Goal: Information Seeking & Learning: Learn about a topic

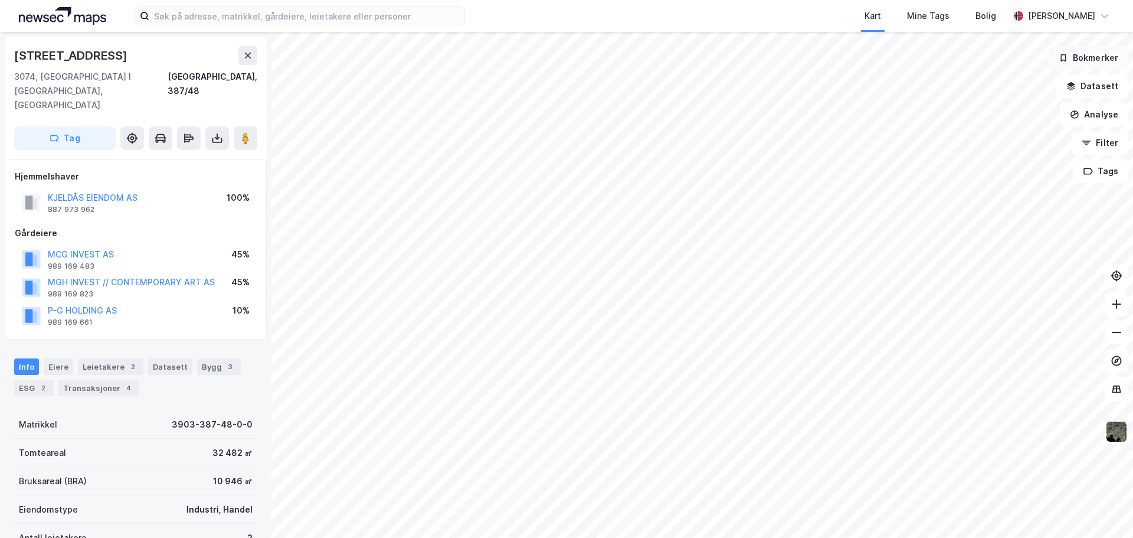
click at [1086, 56] on button "Bokmerker" at bounding box center [1089, 58] width 80 height 24
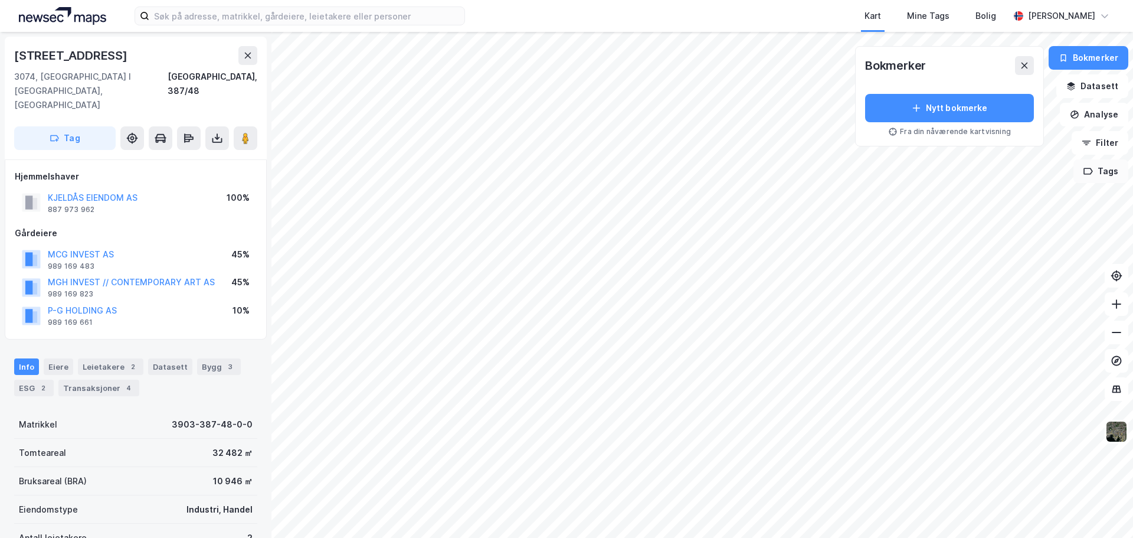
click at [1100, 171] on button "Tags" at bounding box center [1100, 171] width 55 height 24
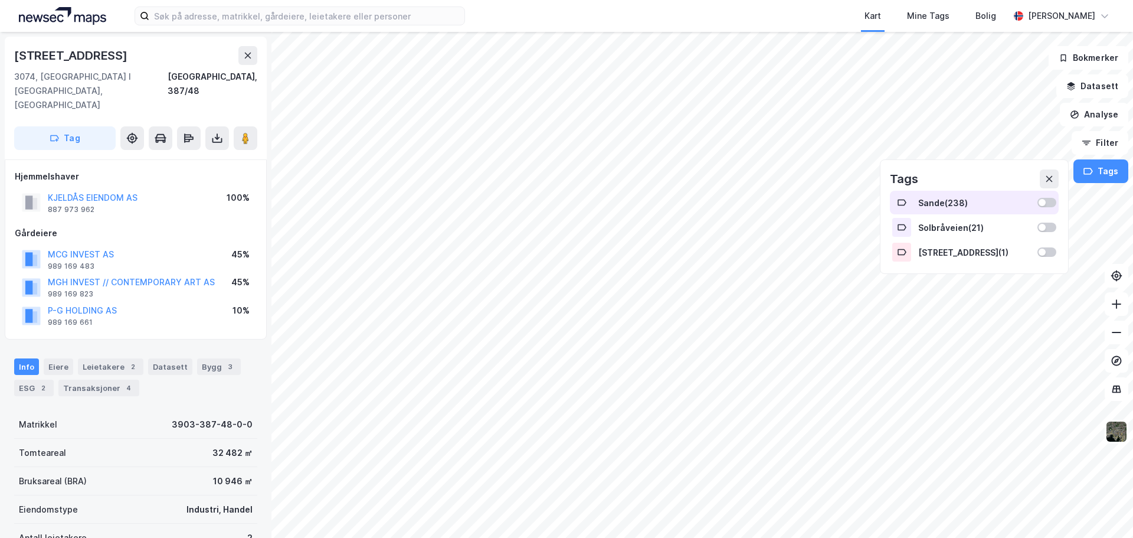
click at [954, 200] on div "Sande ( 238 )" at bounding box center [974, 203] width 112 height 10
click at [1011, 504] on button "Vis" at bounding box center [1013, 506] width 98 height 19
click at [956, 485] on div "Tag Sande" at bounding box center [950, 480] width 97 height 19
click at [1010, 484] on icon at bounding box center [1007, 480] width 9 height 9
click at [1054, 483] on icon at bounding box center [1050, 480] width 9 height 9
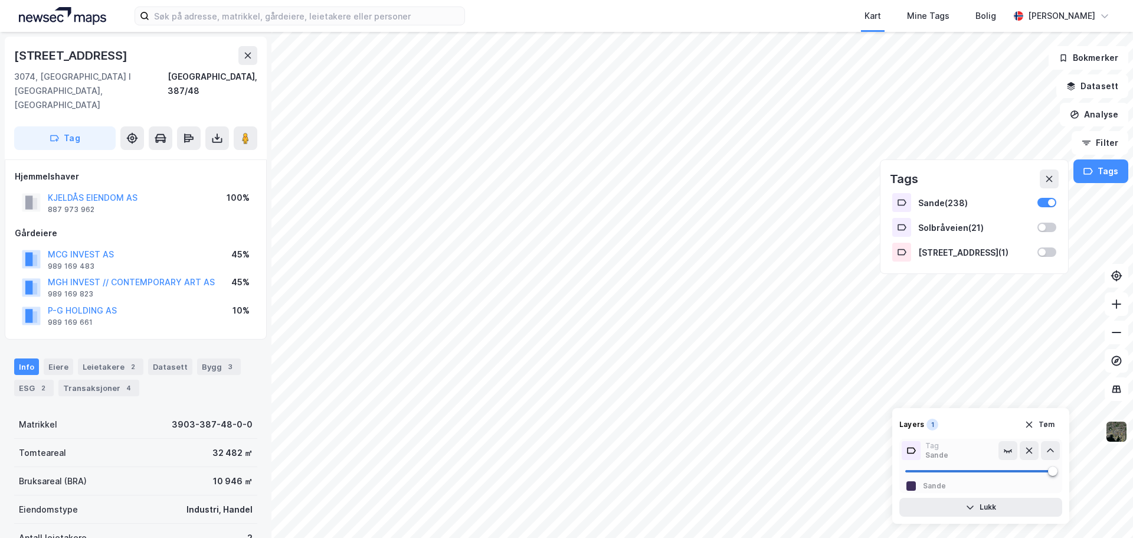
click at [914, 451] on icon at bounding box center [910, 450] width 9 height 9
click at [961, 504] on button "Lukk" at bounding box center [980, 506] width 163 height 19
click at [1030, 481] on icon "button" at bounding box center [1028, 483] width 9 height 9
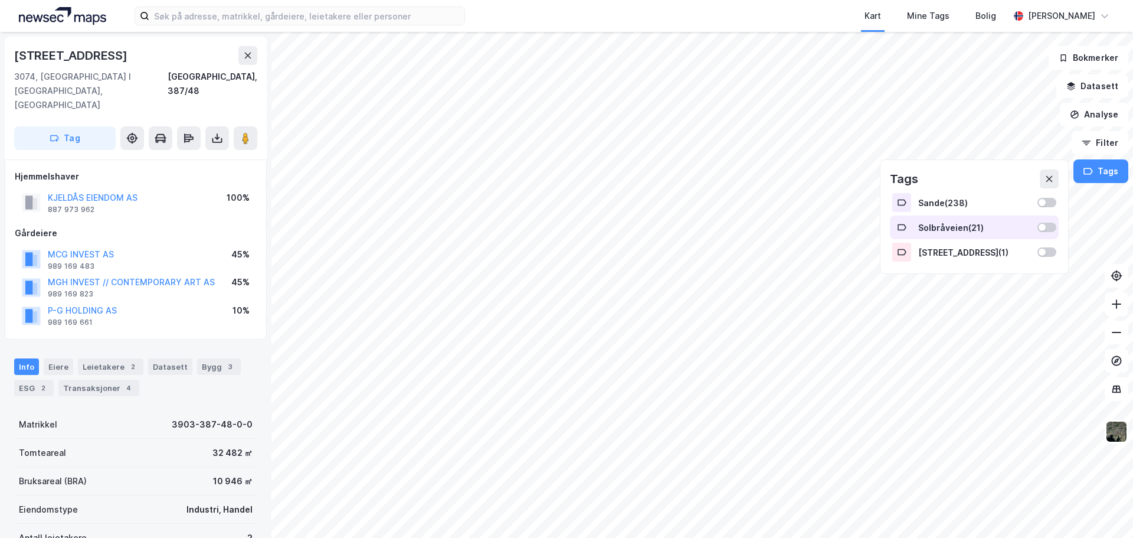
click at [979, 227] on div "Solbråveien ( 21 )" at bounding box center [974, 227] width 112 height 10
click at [956, 254] on div "Hagaløkkveien 7 ( 1 )" at bounding box center [974, 252] width 112 height 10
click at [1043, 225] on div at bounding box center [1046, 226] width 19 height 9
click at [1044, 247] on div at bounding box center [1046, 251] width 19 height 9
click at [965, 203] on div "Sande ( 238 )" at bounding box center [974, 203] width 112 height 10
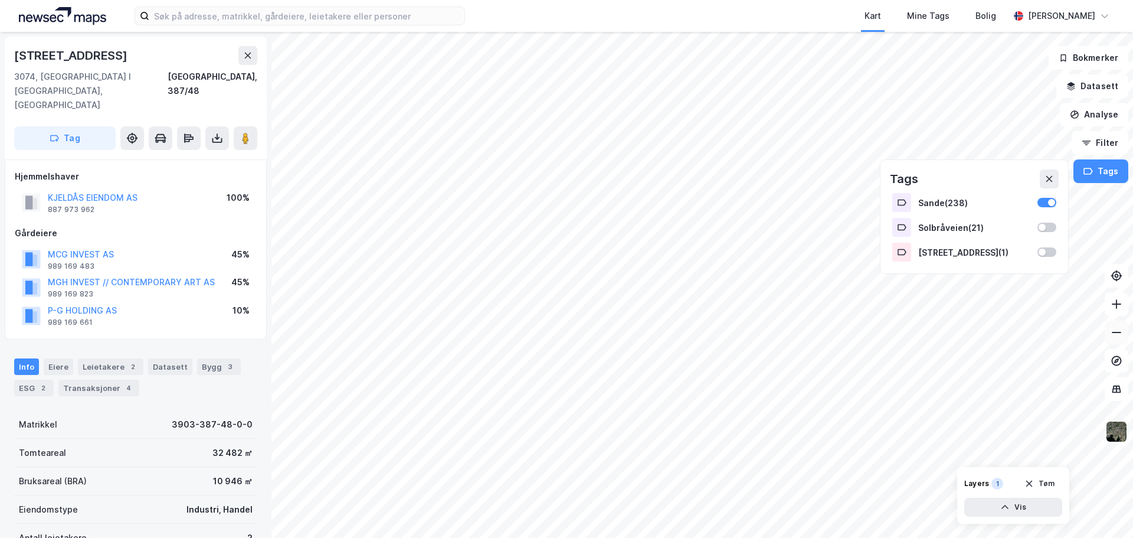
click at [1117, 331] on icon at bounding box center [1117, 332] width 12 height 12
click at [1041, 207] on div "Sande ( 238 )" at bounding box center [974, 203] width 169 height 24
click at [1047, 180] on icon at bounding box center [1048, 178] width 9 height 9
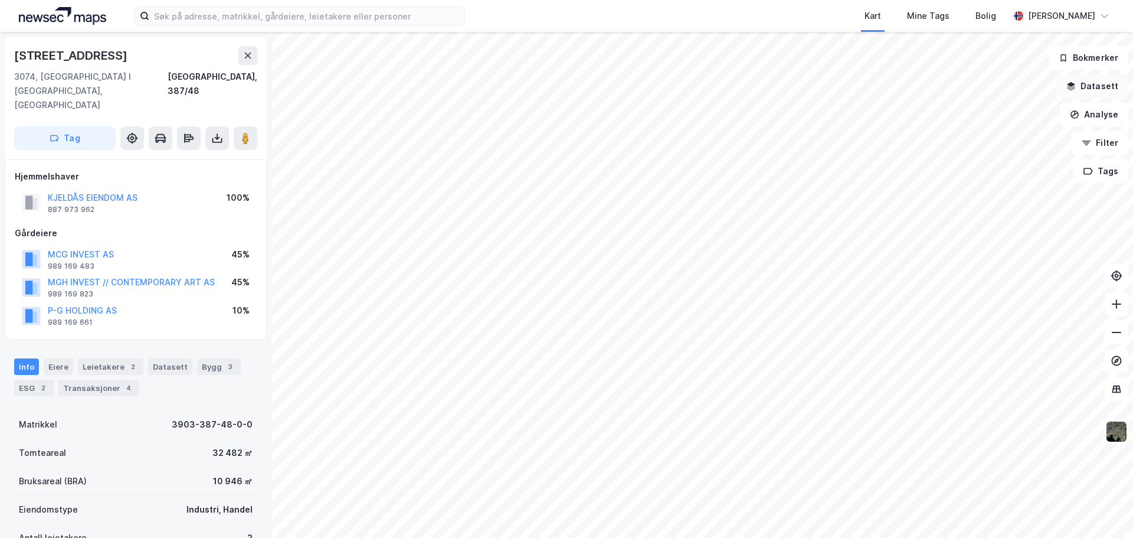
click at [1081, 89] on button "Datasett" at bounding box center [1092, 86] width 72 height 24
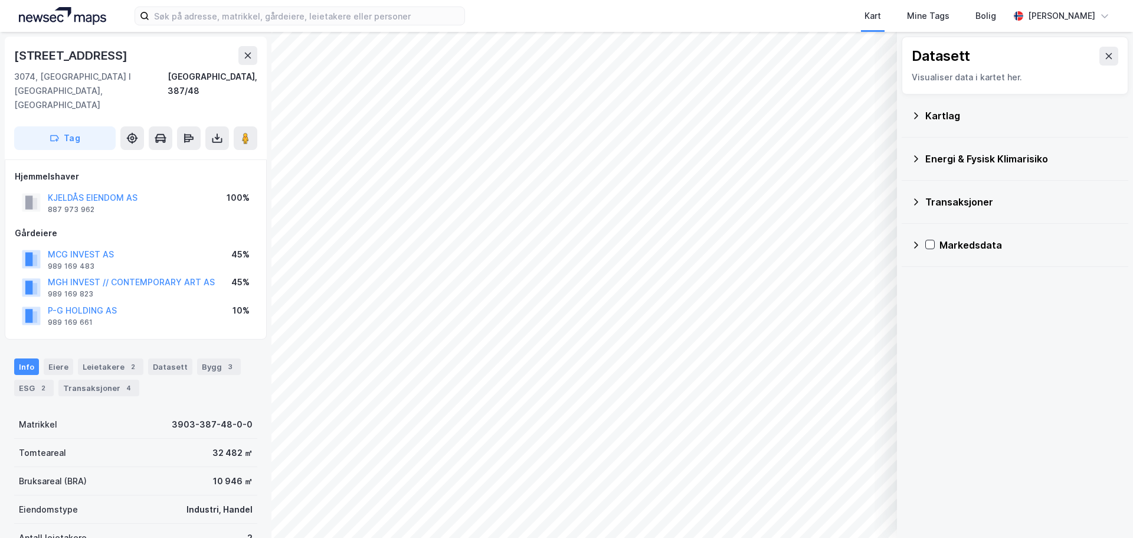
click at [920, 246] on icon at bounding box center [915, 244] width 9 height 9
click at [932, 119] on div "Kartlag" at bounding box center [1022, 116] width 194 height 14
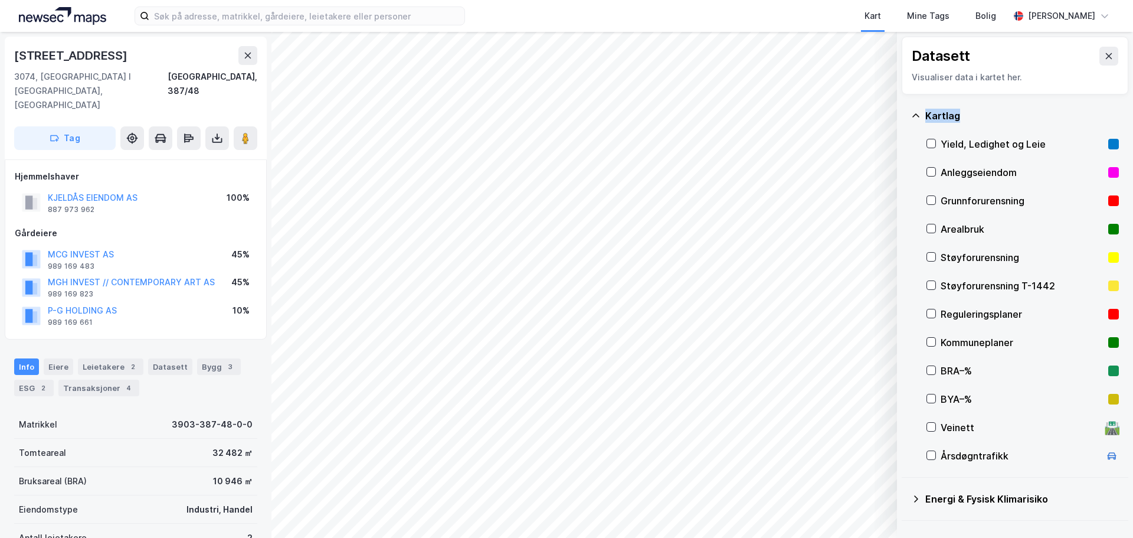
click at [932, 119] on div "Kartlag" at bounding box center [1022, 116] width 194 height 14
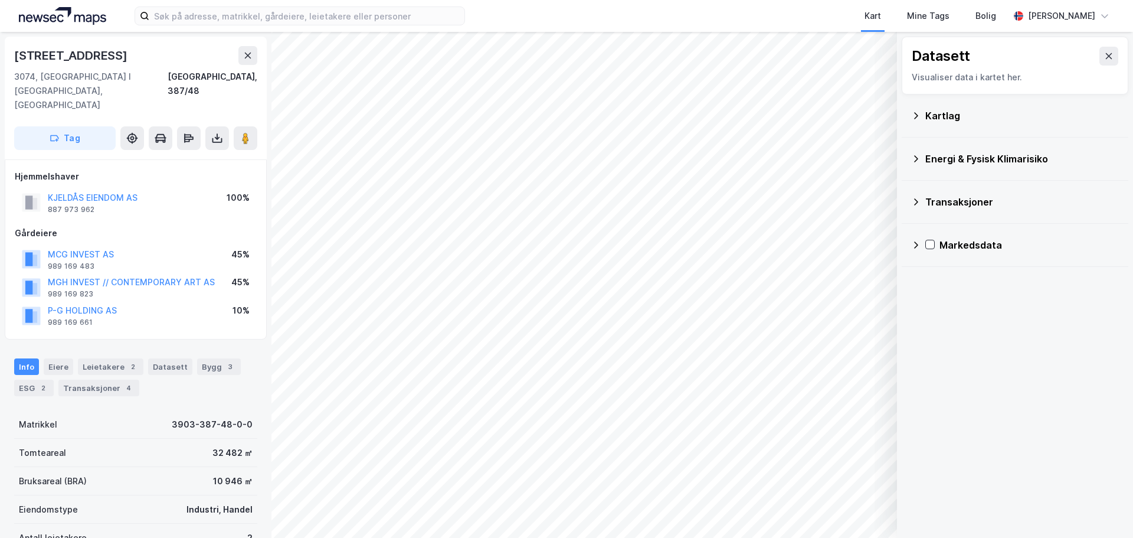
click at [915, 110] on div "Kartlag" at bounding box center [1015, 115] width 208 height 28
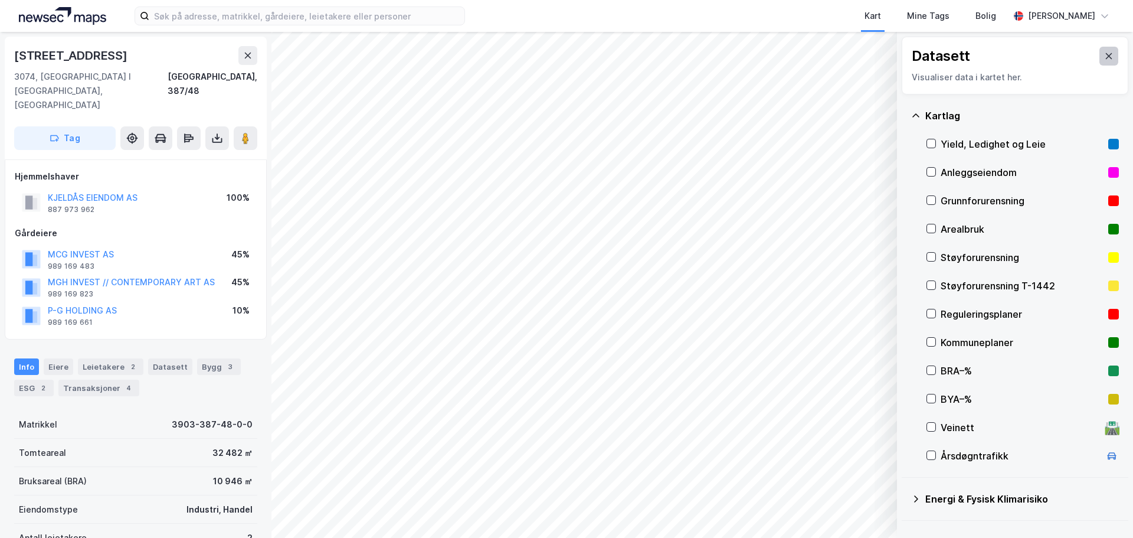
click at [1104, 54] on icon at bounding box center [1108, 55] width 9 height 9
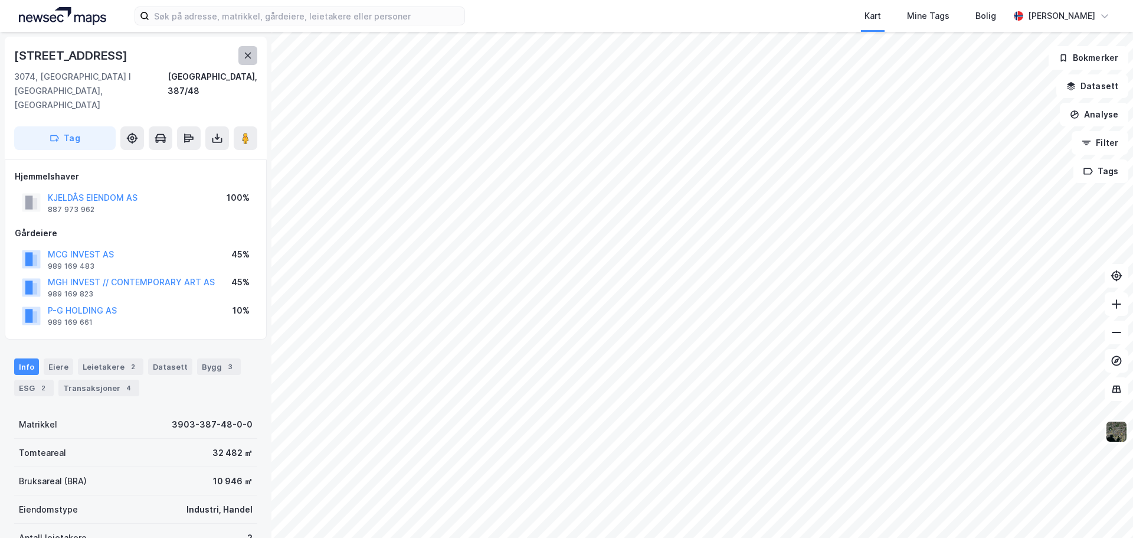
click at [247, 52] on icon at bounding box center [247, 55] width 9 height 9
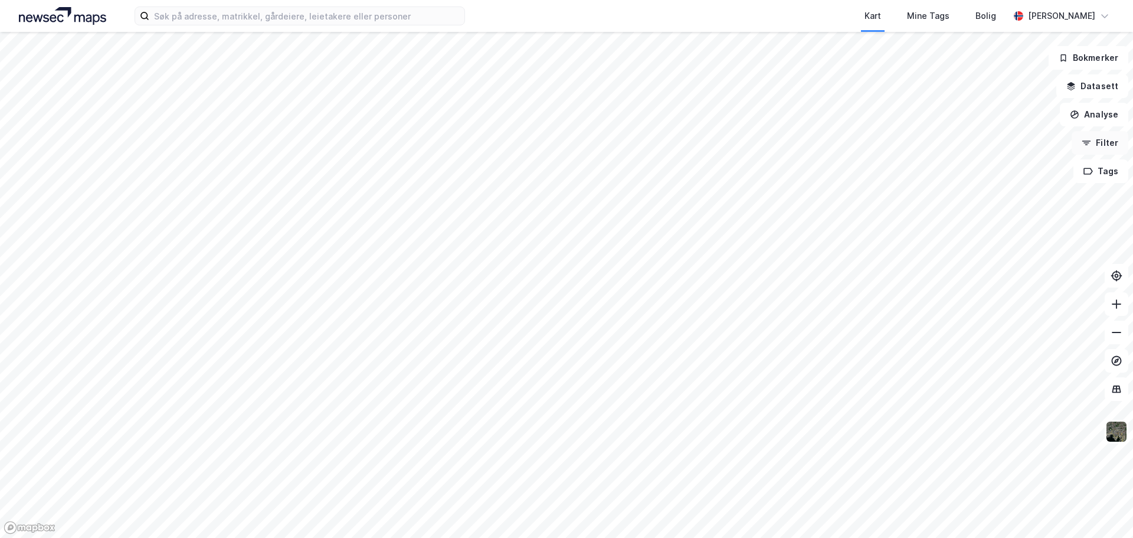
click at [1093, 148] on button "Filter" at bounding box center [1100, 143] width 57 height 24
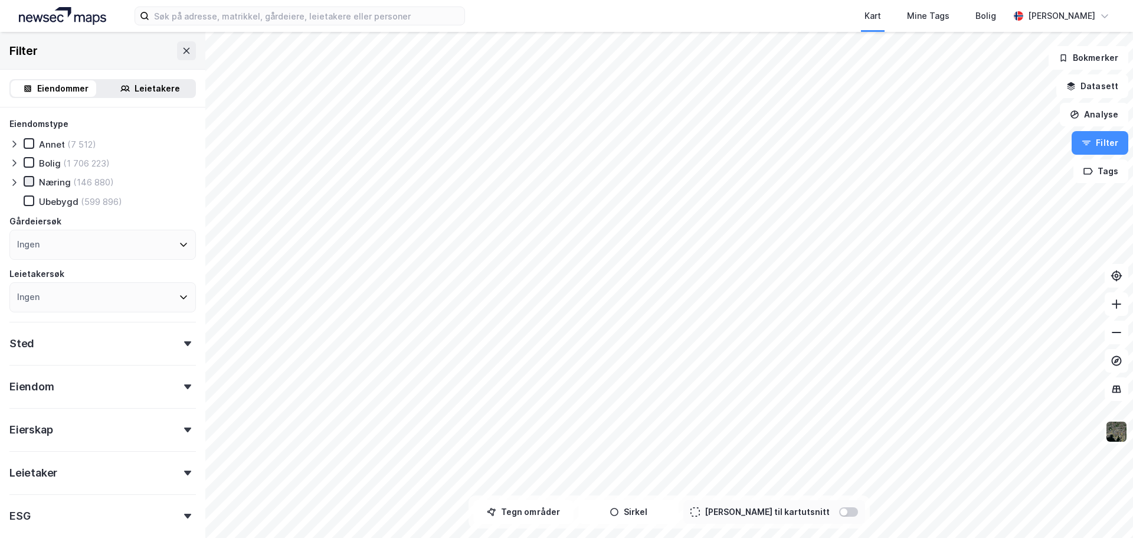
click at [31, 183] on icon at bounding box center [29, 181] width 8 height 8
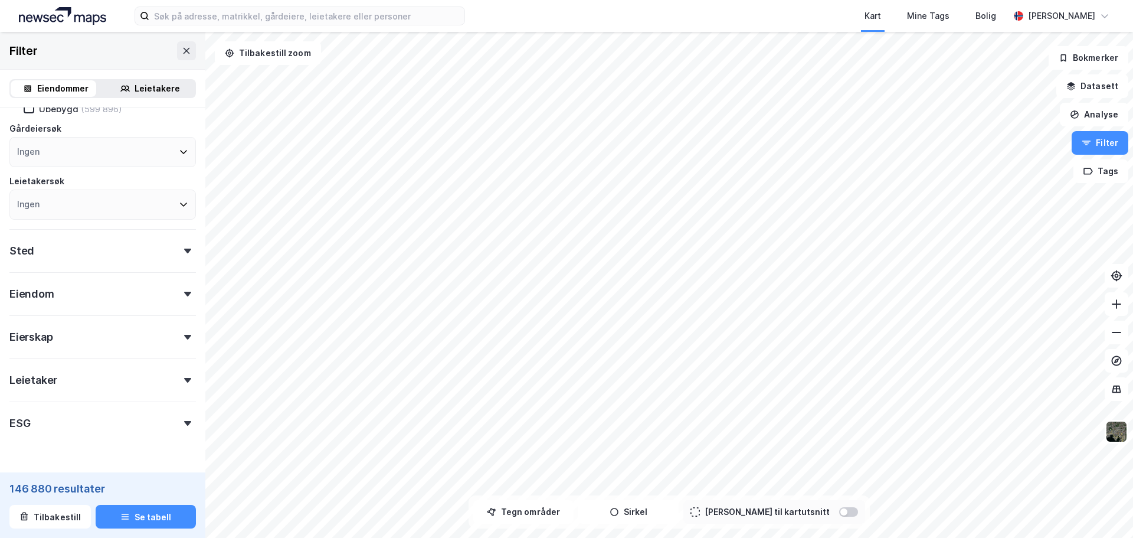
scroll to position [124, 0]
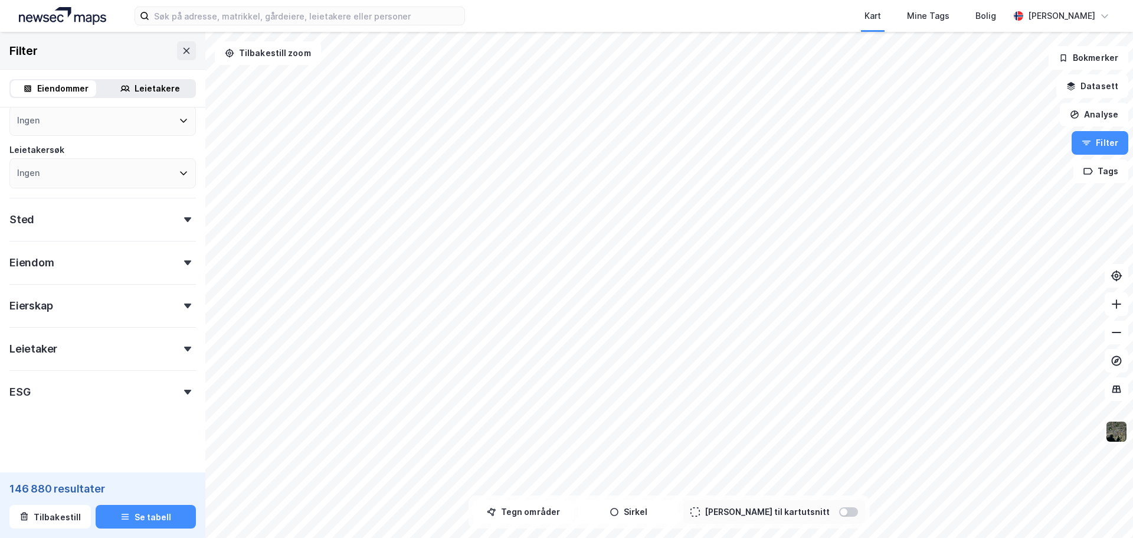
click at [184, 344] on div "Leietaker" at bounding box center [102, 344] width 186 height 34
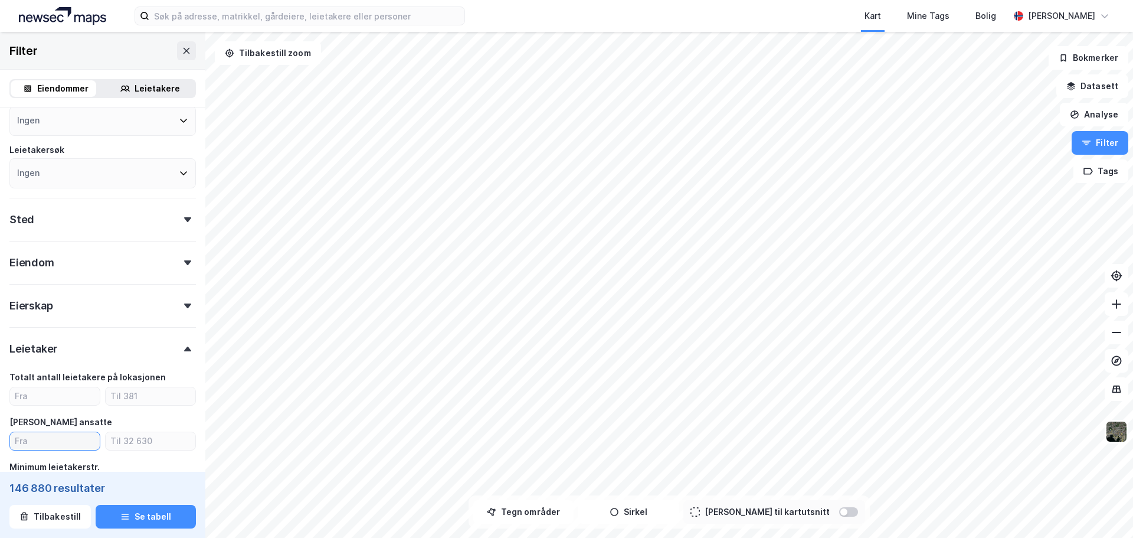
click at [63, 438] on input "number" at bounding box center [55, 441] width 90 height 18
type input "15"
click at [142, 442] on input "number" at bounding box center [151, 441] width 90 height 18
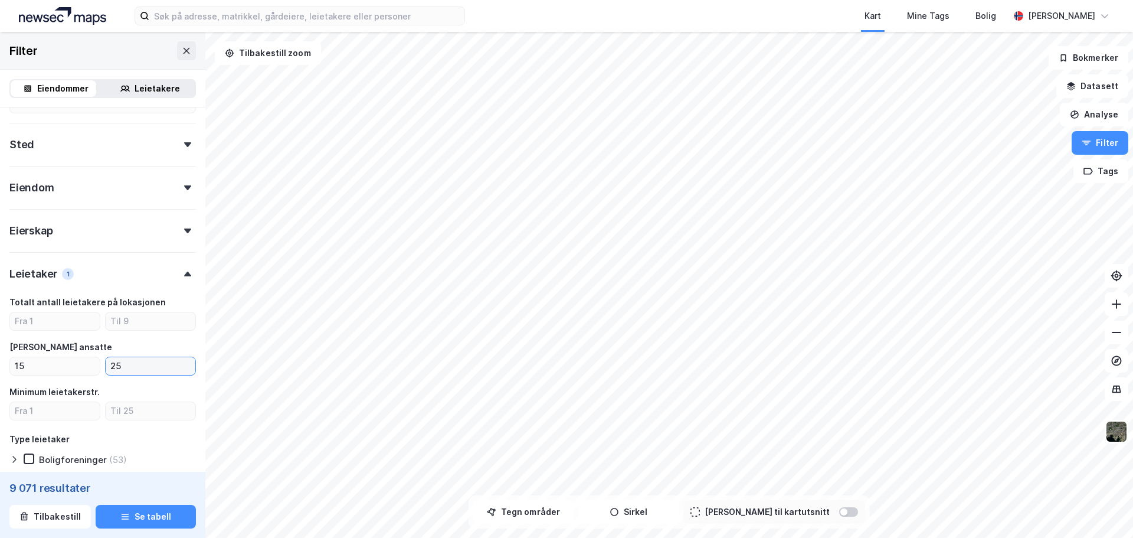
scroll to position [200, 0]
type input "25"
click at [1088, 114] on button "Analyse" at bounding box center [1094, 115] width 68 height 24
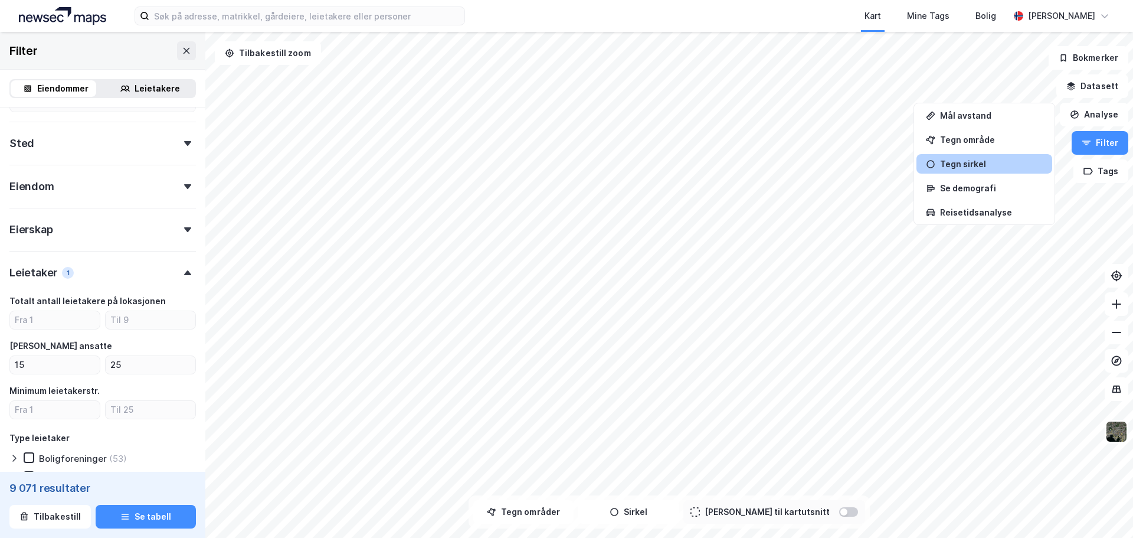
click at [970, 171] on div "Tegn sirkel" at bounding box center [984, 163] width 136 height 19
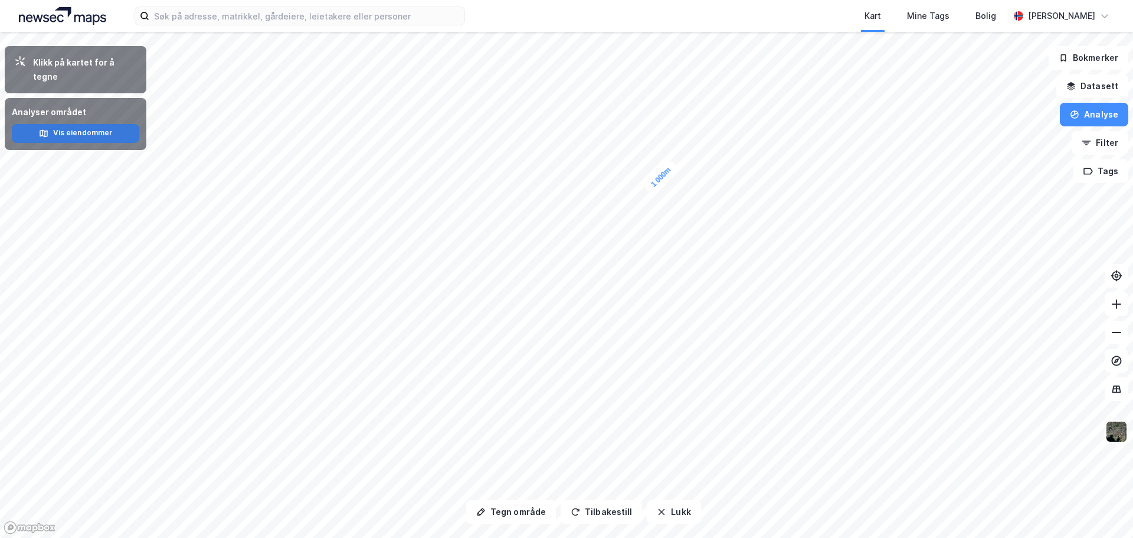
click at [79, 124] on button "Vis eiendommer" at bounding box center [75, 133] width 127 height 19
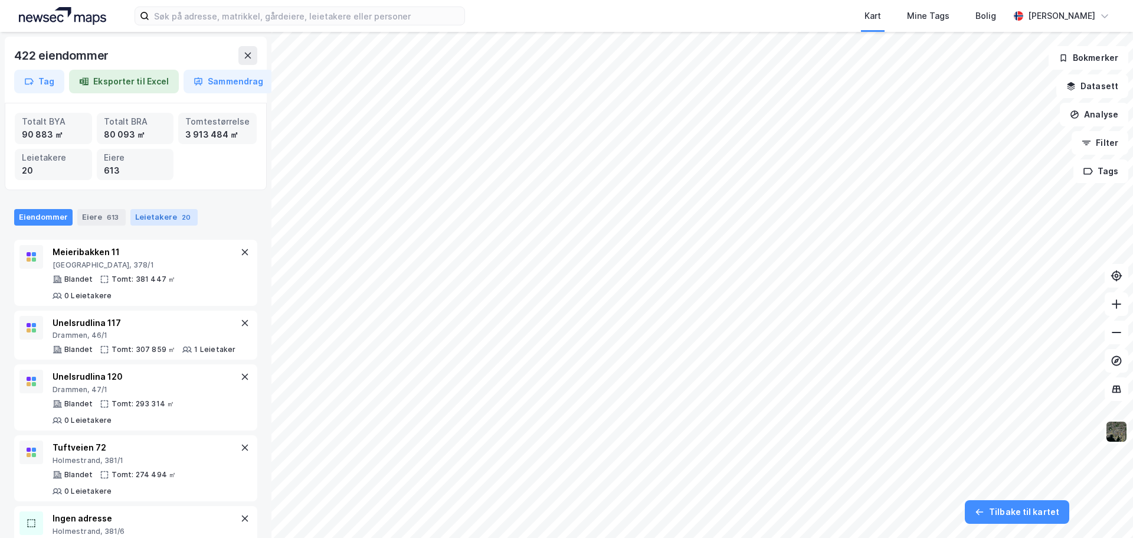
click at [149, 216] on div "Leietakere 20" at bounding box center [163, 217] width 67 height 17
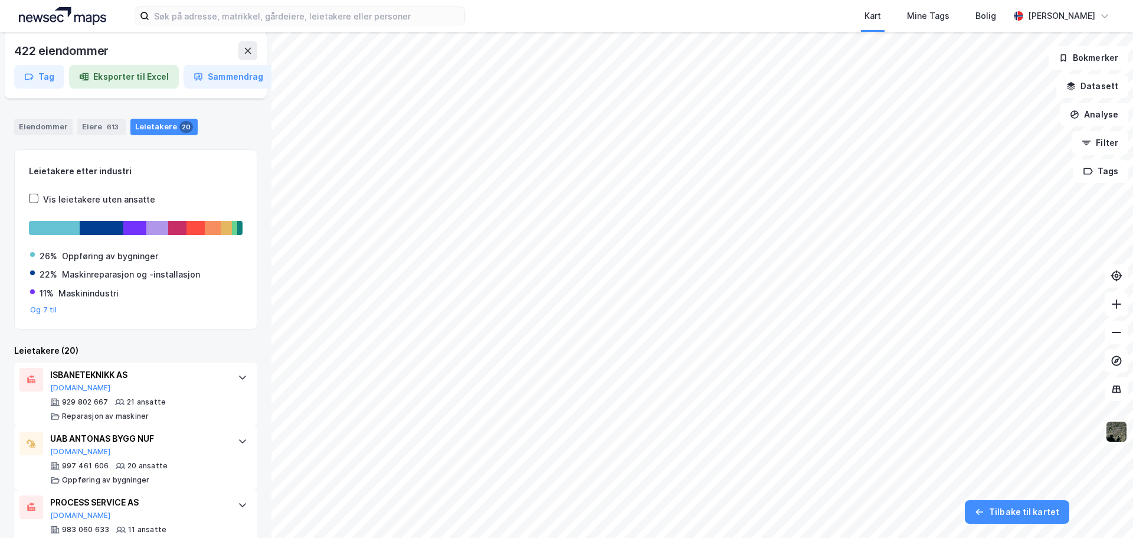
scroll to position [35, 0]
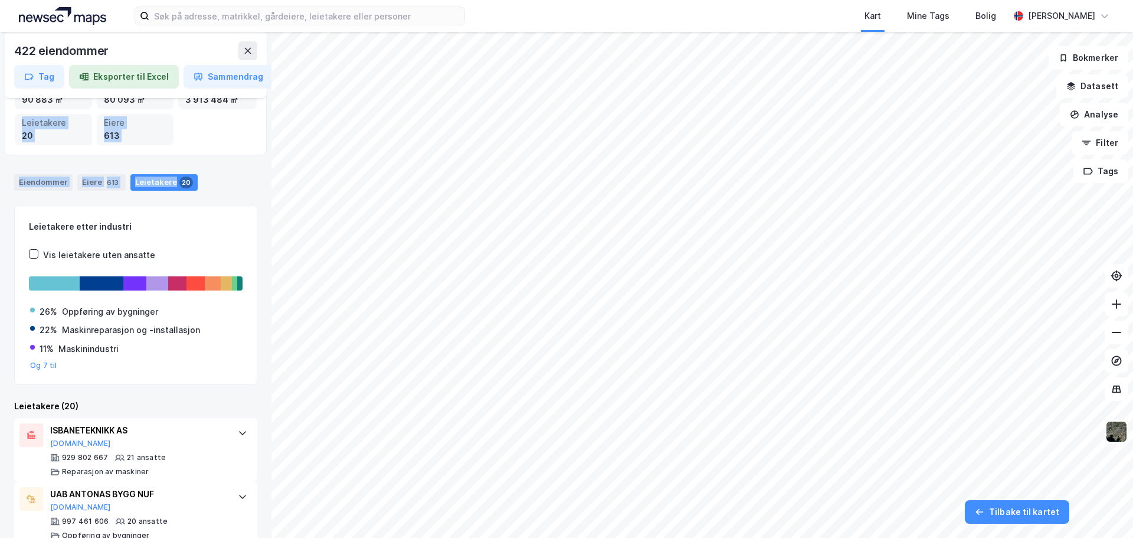
drag, startPoint x: 261, startPoint y: 161, endPoint x: 260, endPoint y: 150, distance: 10.6
click at [260, 150] on div "422 eiendommer Tag Eksporter til Excel Sammendrag Totalt BYA 90 883 ㎡ Totalt BR…" at bounding box center [135, 285] width 271 height 506
click at [1018, 513] on button "Tilbake til kartet" at bounding box center [1017, 512] width 104 height 24
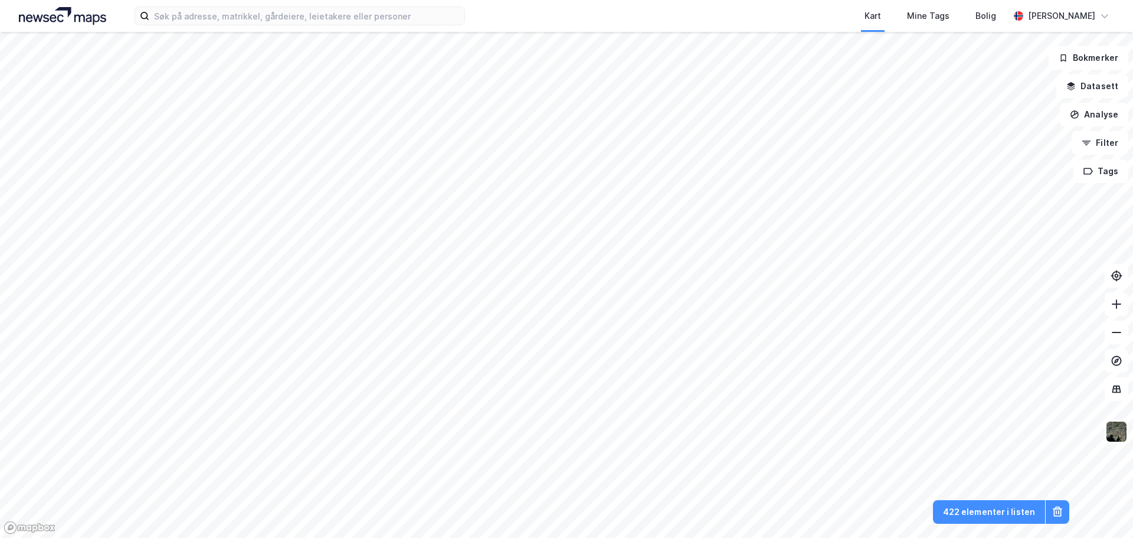
click at [687, 537] on html "Kart Mine Tags Bolig [PERSON_NAME] Bokmerker Datasett Analyse Filter Tags 422 e…" at bounding box center [566, 269] width 1133 height 538
click at [719, 537] on html "Kart Mine Tags Bolig [PERSON_NAME] Bokmerker Datasett Analyse Filter Tags 422 e…" at bounding box center [566, 269] width 1133 height 538
click at [1096, 114] on button "Analyse" at bounding box center [1094, 115] width 68 height 24
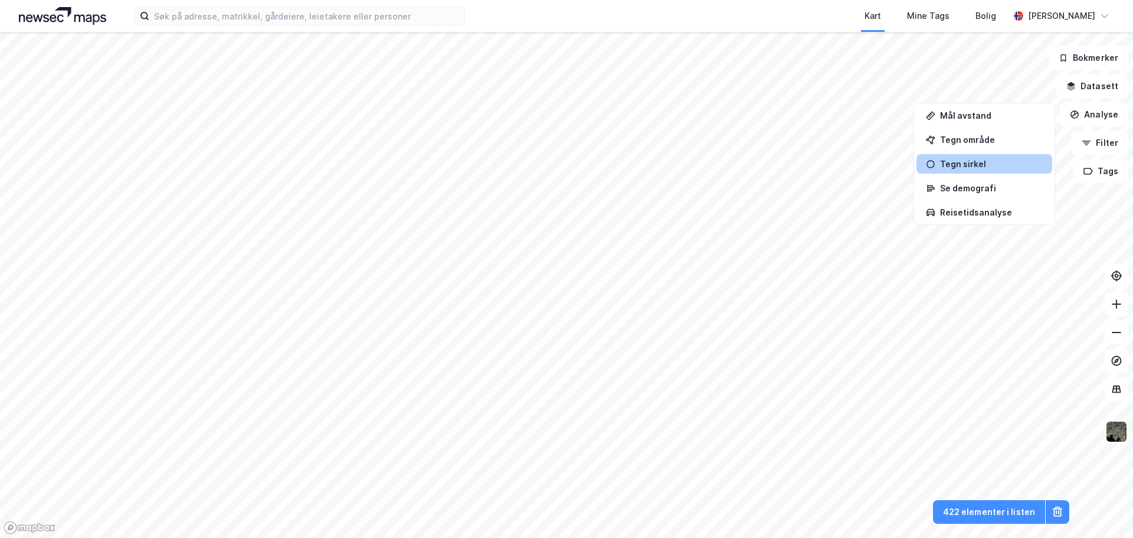
click at [965, 163] on div "Tegn sirkel" at bounding box center [991, 164] width 103 height 10
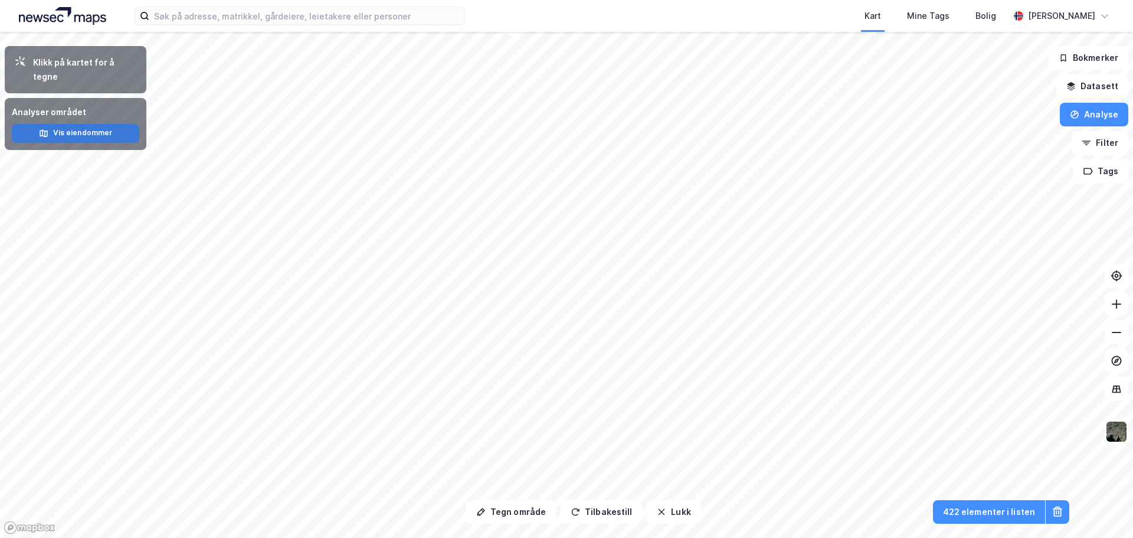
click at [90, 124] on button "Vis eiendommer" at bounding box center [75, 133] width 127 height 19
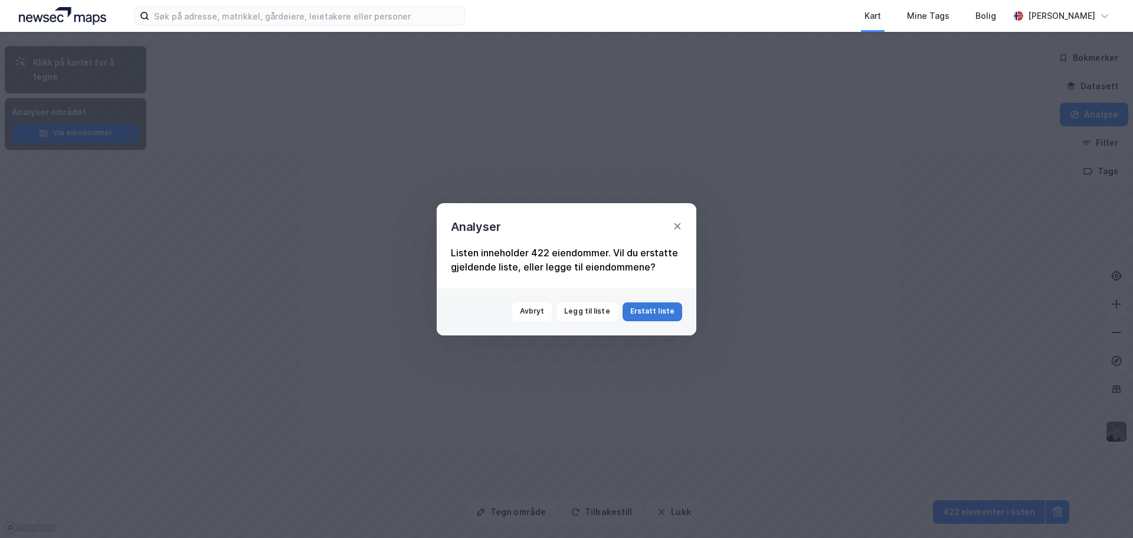
click at [672, 309] on button "Erstatt liste" at bounding box center [653, 311] width 60 height 19
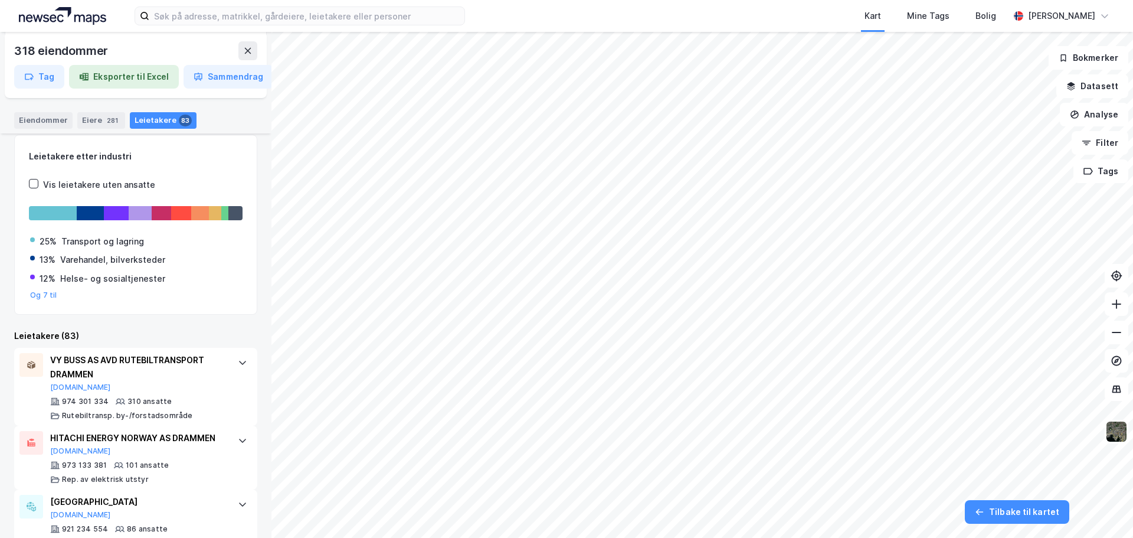
scroll to position [53, 0]
